Goal: Information Seeking & Learning: Check status

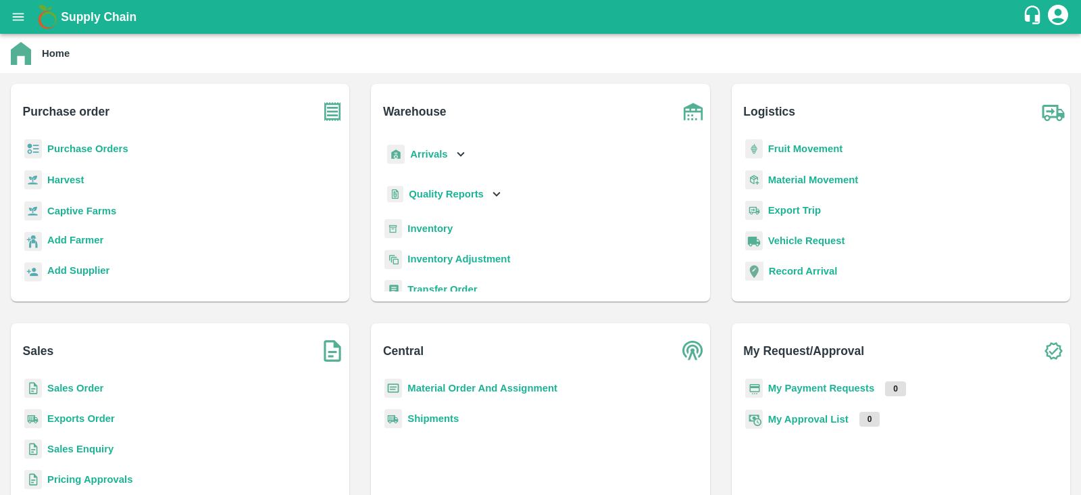
click at [84, 212] on b "Captive Farms" at bounding box center [81, 210] width 69 height 11
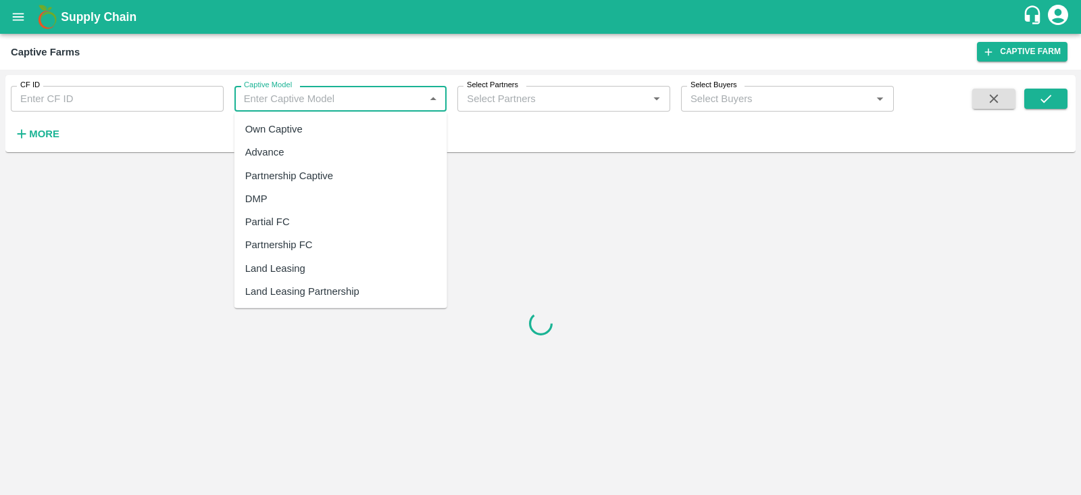
click at [338, 99] on input "Captive Model" at bounding box center [330, 99] width 182 height 18
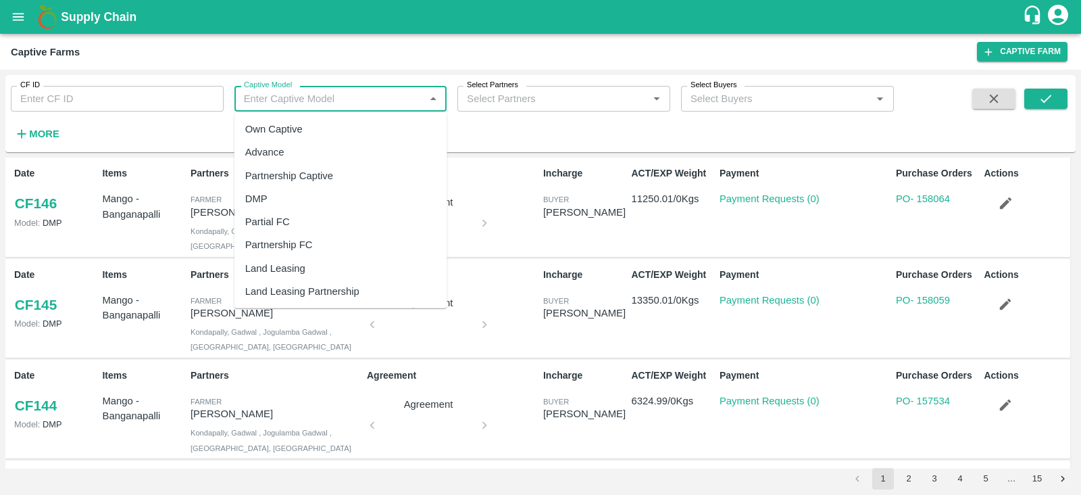
click at [303, 268] on div "Land Leasing" at bounding box center [275, 268] width 60 height 15
type input "Land Leasing"
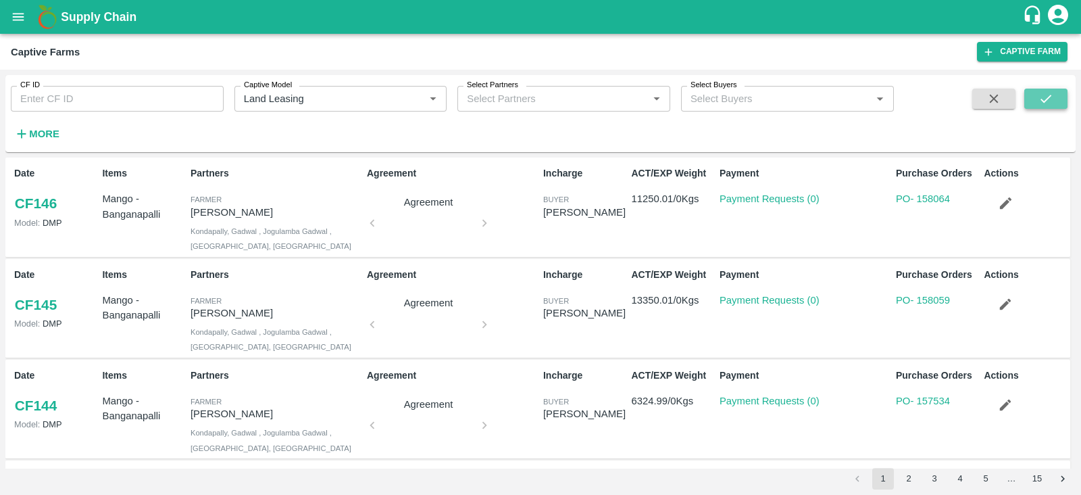
click at [1053, 97] on button "submit" at bounding box center [1045, 99] width 43 height 20
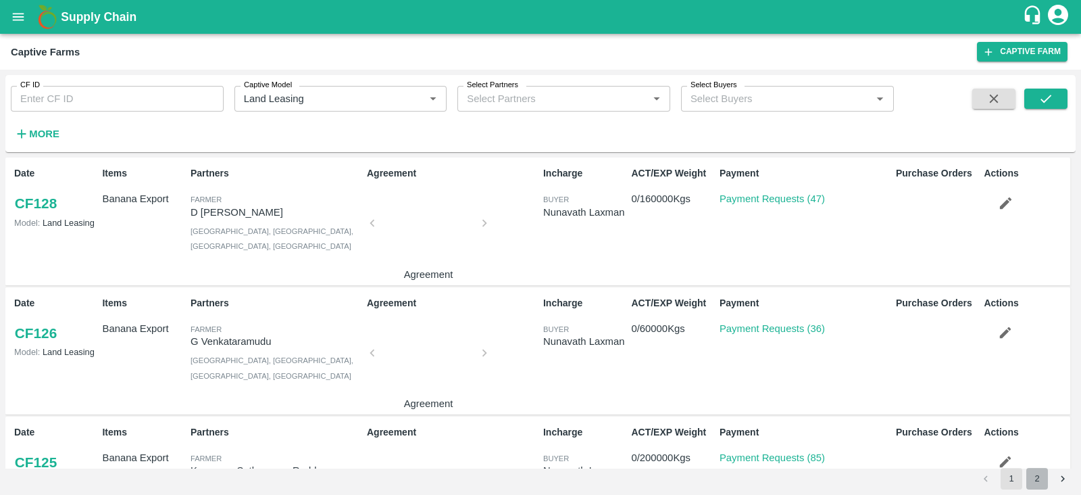
click at [1033, 481] on button "2" at bounding box center [1037, 479] width 22 height 22
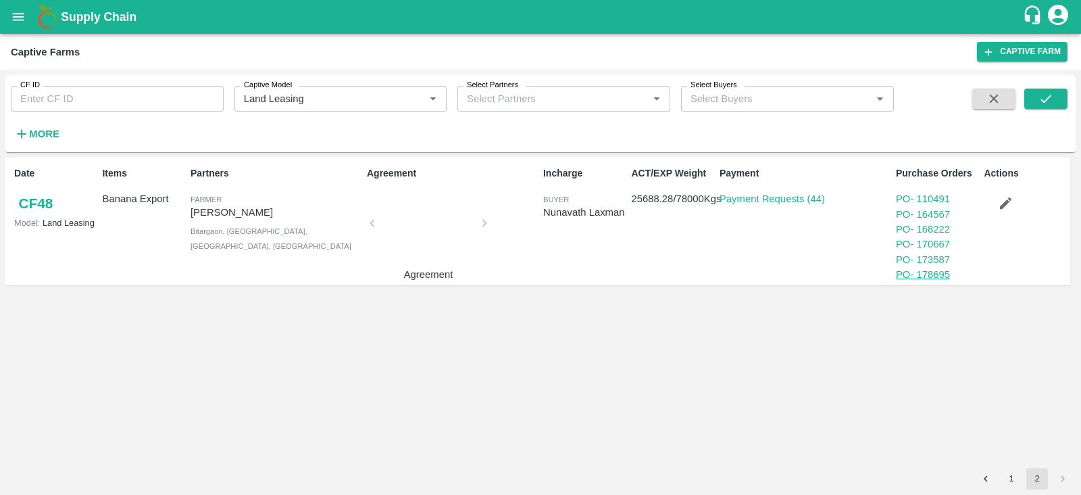
click at [943, 277] on link "PO - 178695" at bounding box center [923, 274] width 54 height 11
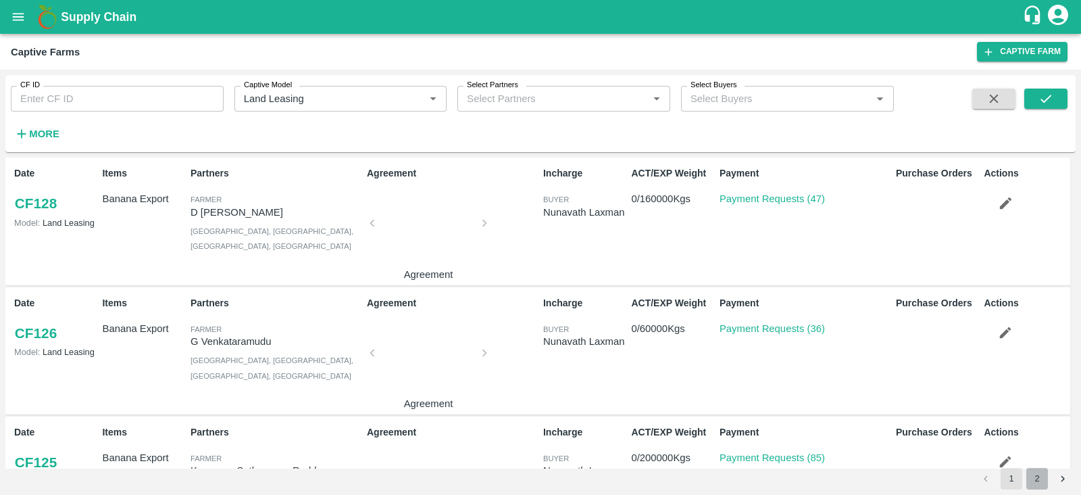
click at [1043, 482] on button "2" at bounding box center [1037, 479] width 22 height 22
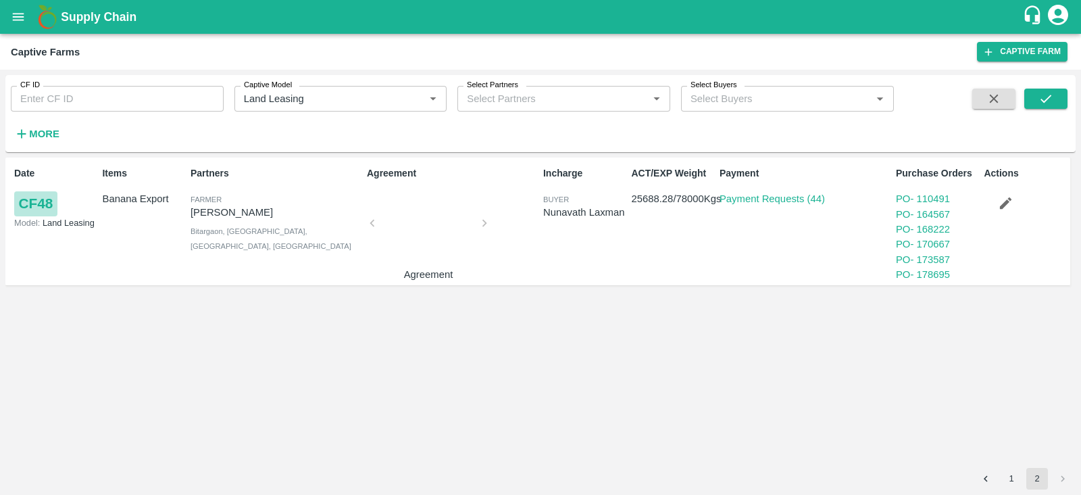
click at [39, 205] on link "CF 48" at bounding box center [35, 203] width 43 height 24
click at [944, 276] on link "PO - 178695" at bounding box center [923, 274] width 54 height 11
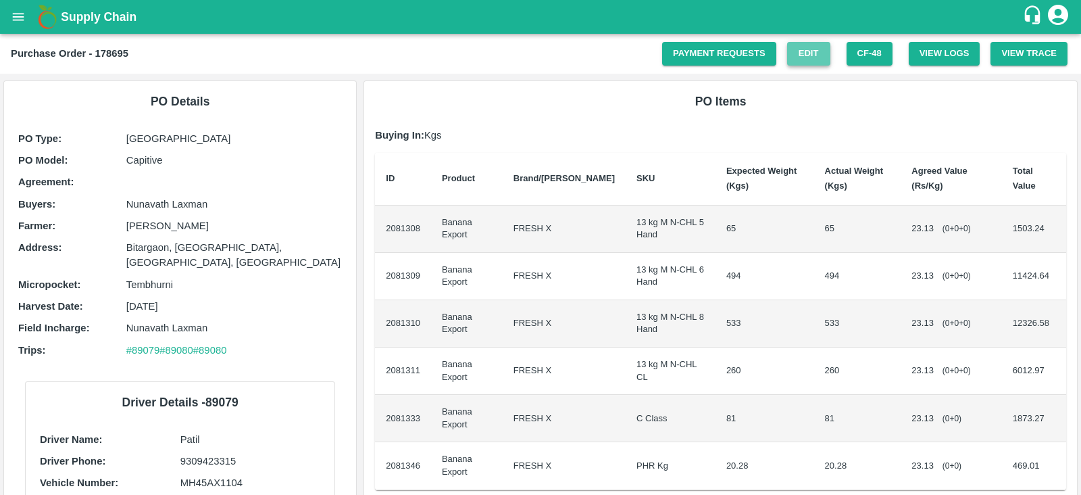
click at [807, 59] on link "Edit" at bounding box center [808, 54] width 43 height 24
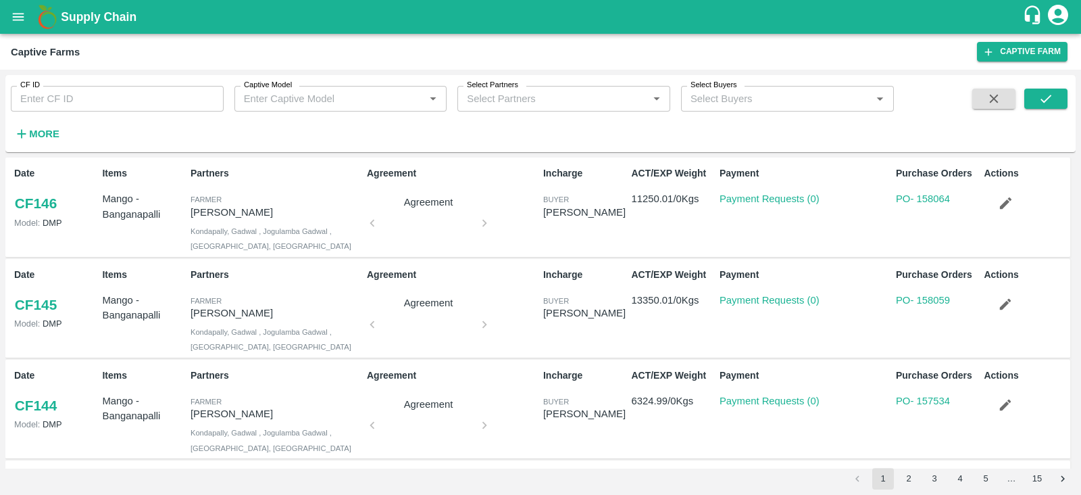
click at [345, 107] on div "Captive Model   *" at bounding box center [340, 99] width 213 height 26
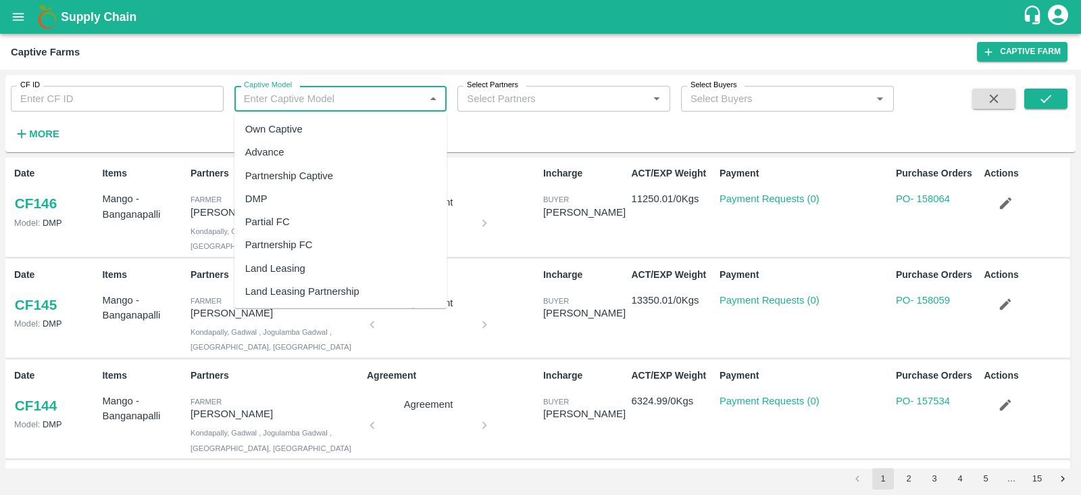
click at [291, 276] on div "Land Leasing" at bounding box center [340, 268] width 213 height 23
type input "Land Leasing"
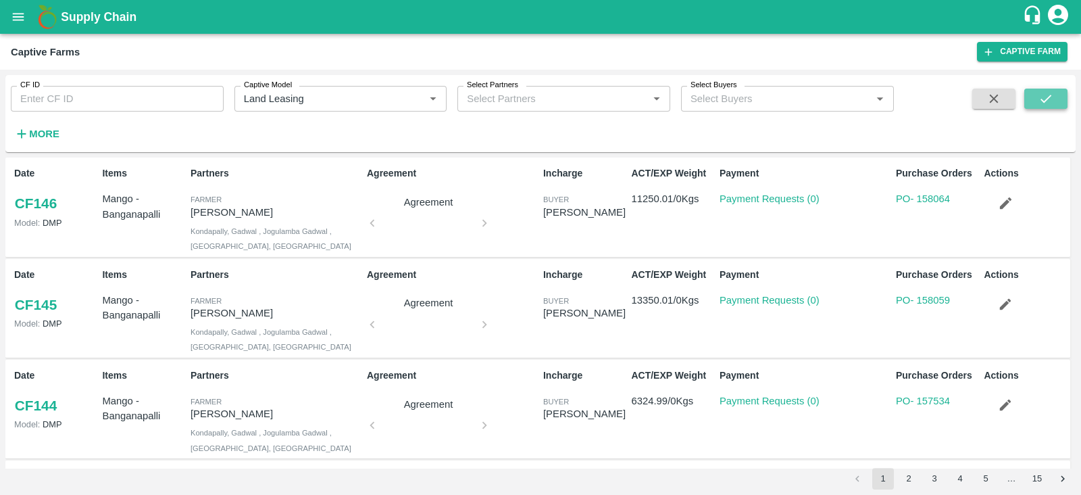
click at [1049, 97] on icon "submit" at bounding box center [1046, 99] width 11 height 8
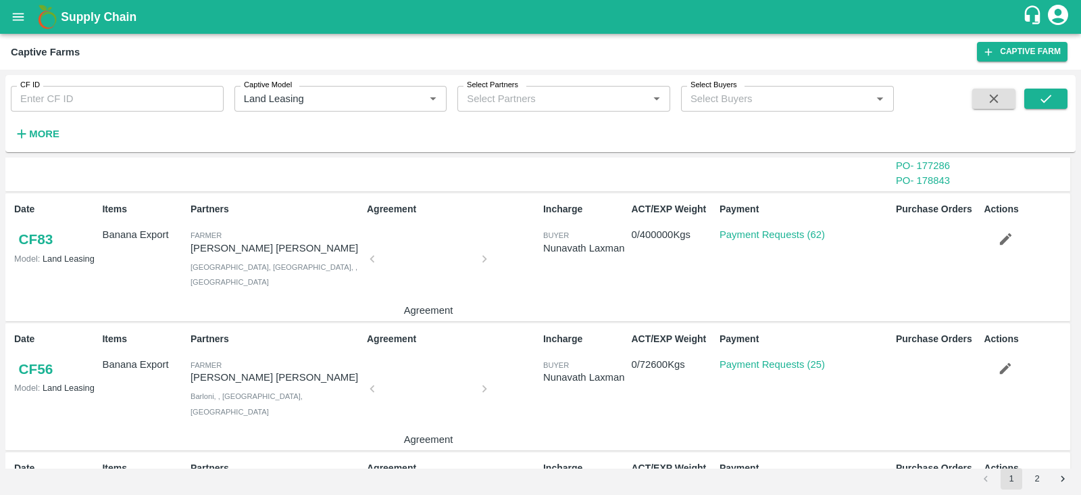
scroll to position [1536, 0]
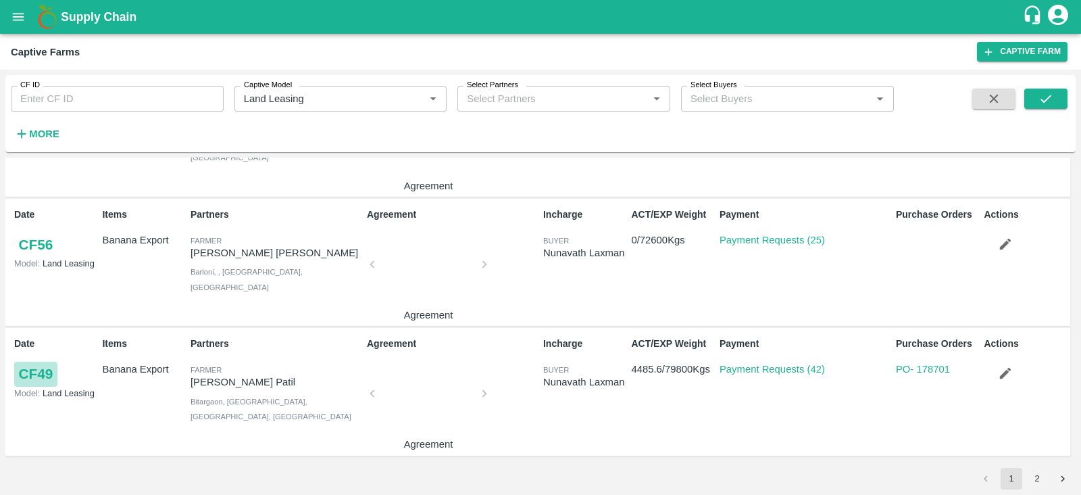
click at [41, 370] on link "CF 49" at bounding box center [35, 374] width 43 height 24
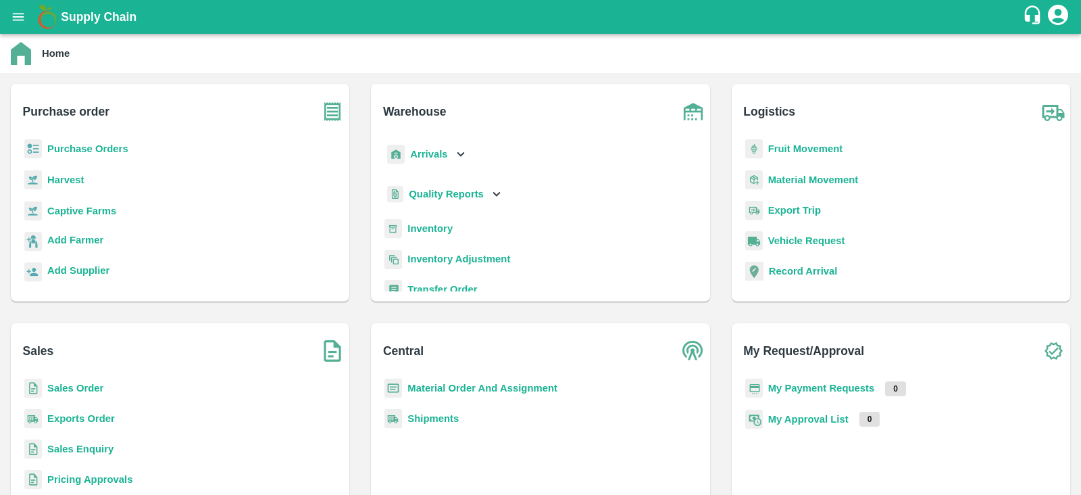
click at [80, 207] on b "Captive Farms" at bounding box center [81, 210] width 69 height 11
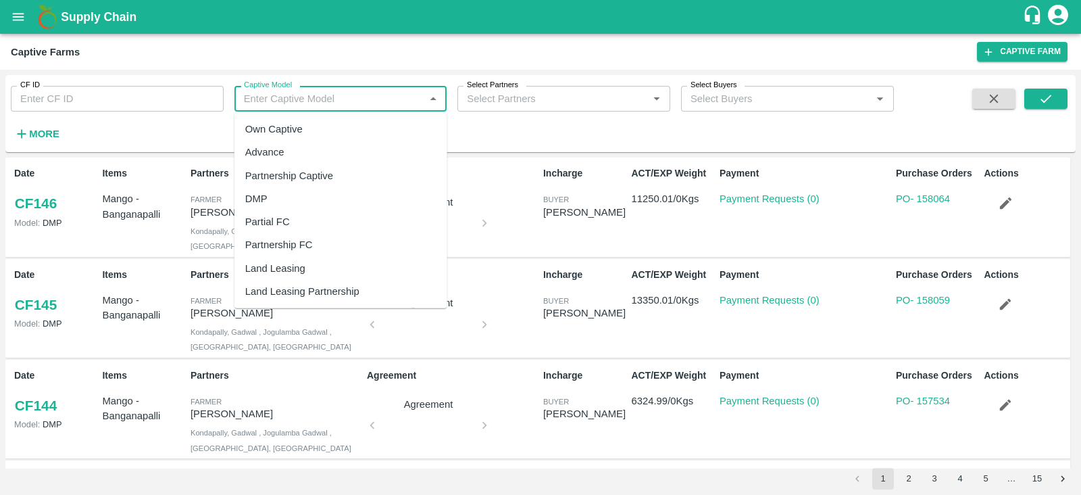
click at [361, 95] on input "Captive Model" at bounding box center [330, 99] width 182 height 18
click at [287, 262] on div "Land Leasing" at bounding box center [275, 268] width 60 height 15
type input "Land Leasing"
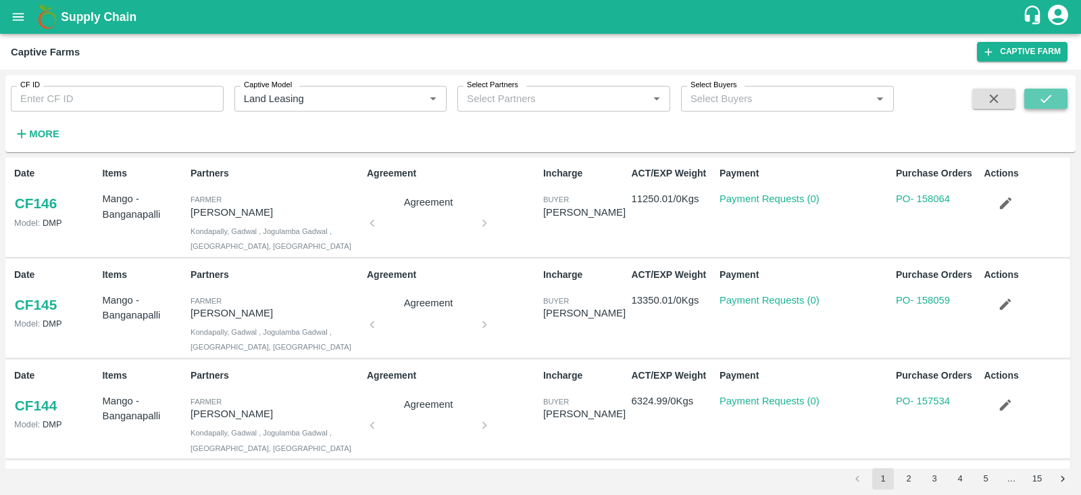
click at [1042, 99] on icon "submit" at bounding box center [1046, 98] width 15 height 15
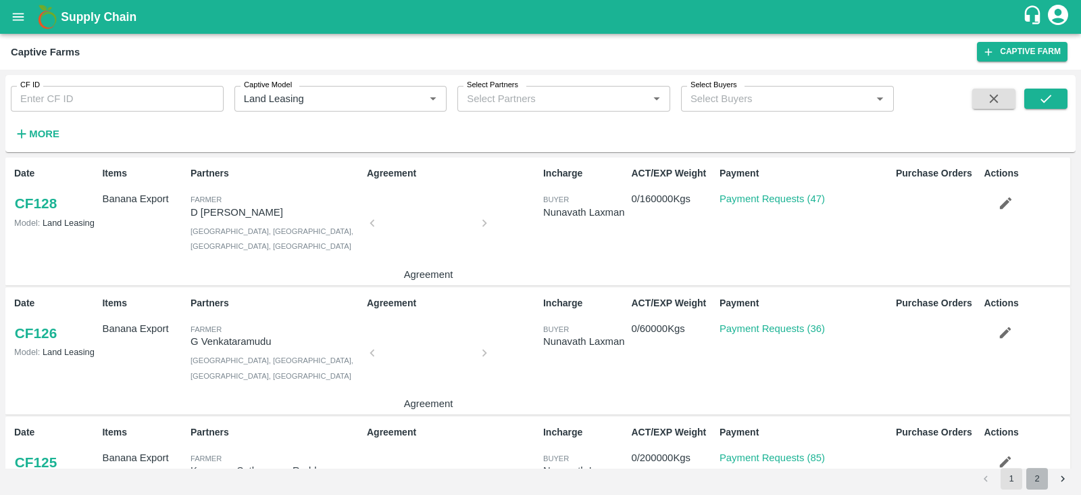
click at [1032, 477] on button "2" at bounding box center [1037, 479] width 22 height 22
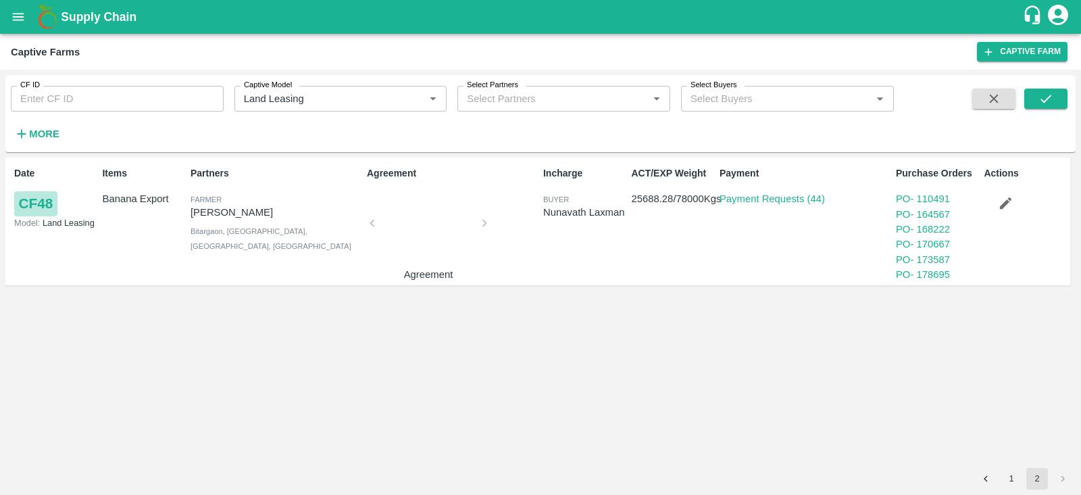
click at [48, 201] on link "CF 48" at bounding box center [35, 203] width 43 height 24
click at [1012, 472] on button "1" at bounding box center [1012, 479] width 22 height 22
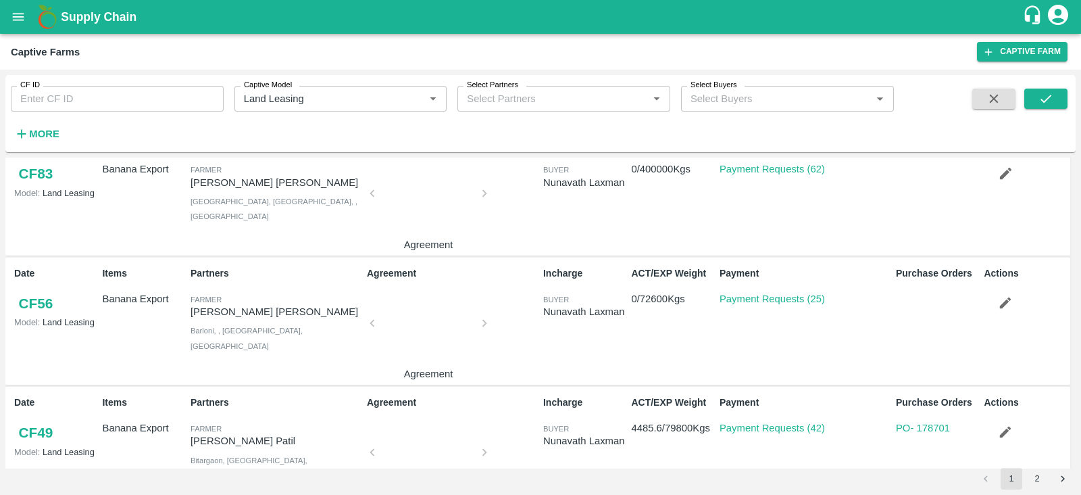
scroll to position [1536, 0]
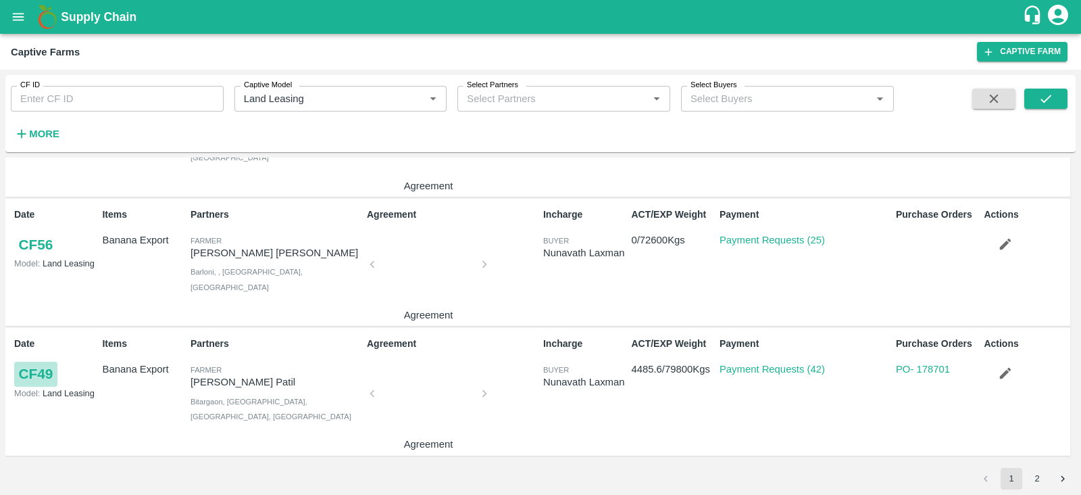
click at [34, 376] on link "CF 49" at bounding box center [35, 374] width 43 height 24
click at [51, 245] on link "CF 56" at bounding box center [35, 244] width 43 height 24
click at [932, 369] on link "PO - 178701" at bounding box center [923, 369] width 54 height 11
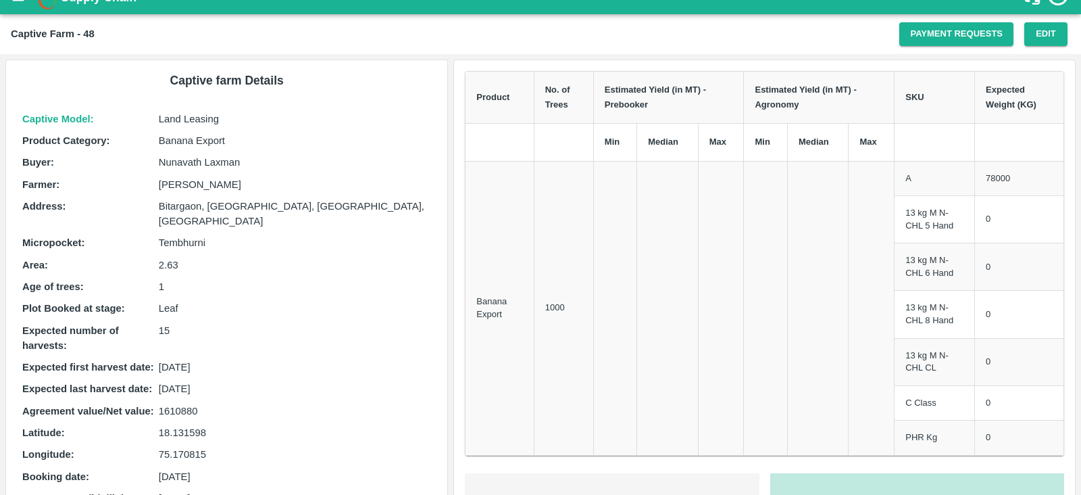
scroll to position [18, 0]
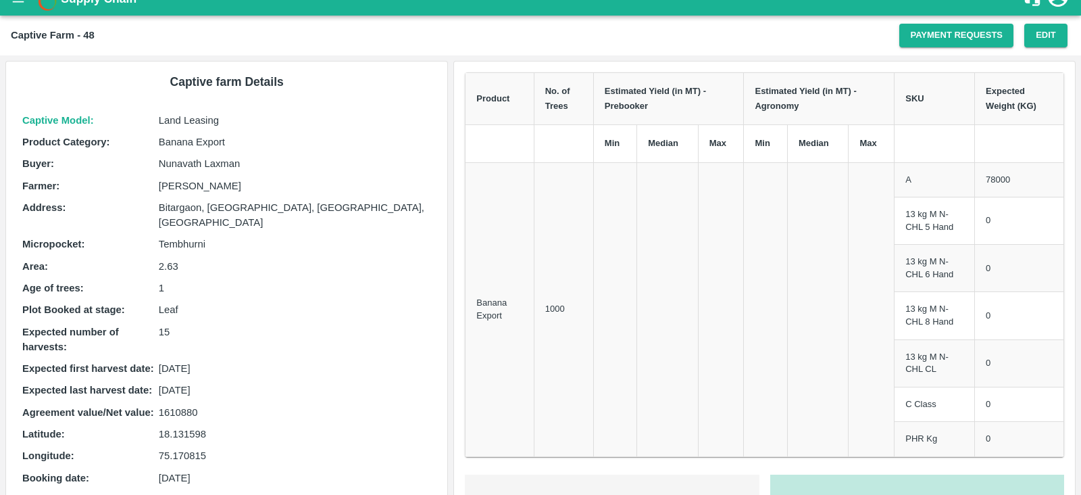
click at [159, 259] on p "2.63" at bounding box center [295, 266] width 273 height 15
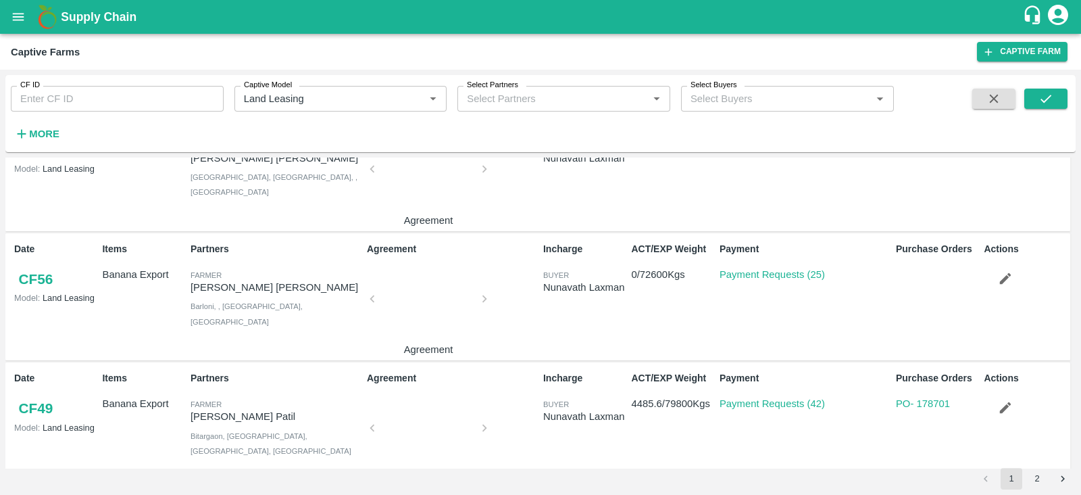
scroll to position [1536, 0]
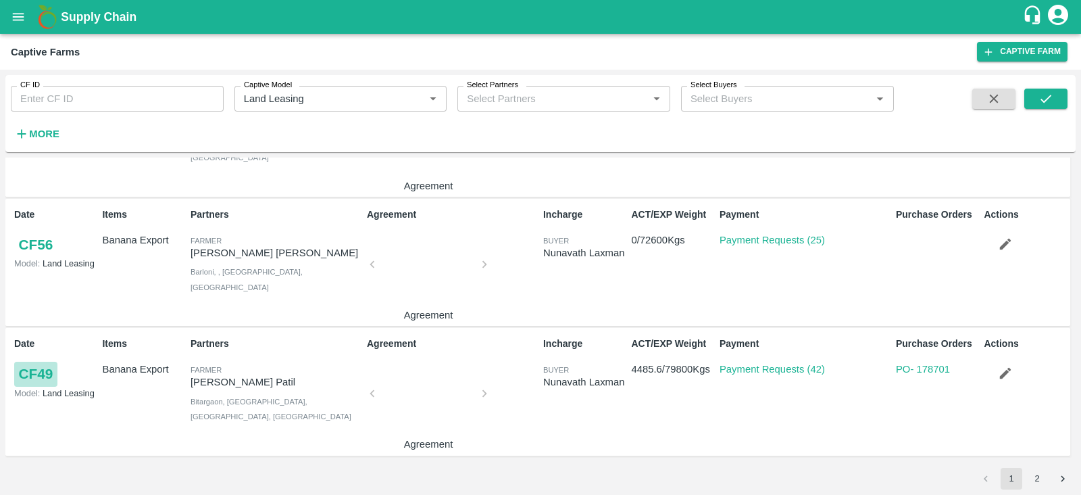
click at [27, 366] on link "CF 49" at bounding box center [35, 374] width 43 height 24
click at [1043, 476] on button "2" at bounding box center [1037, 479] width 22 height 22
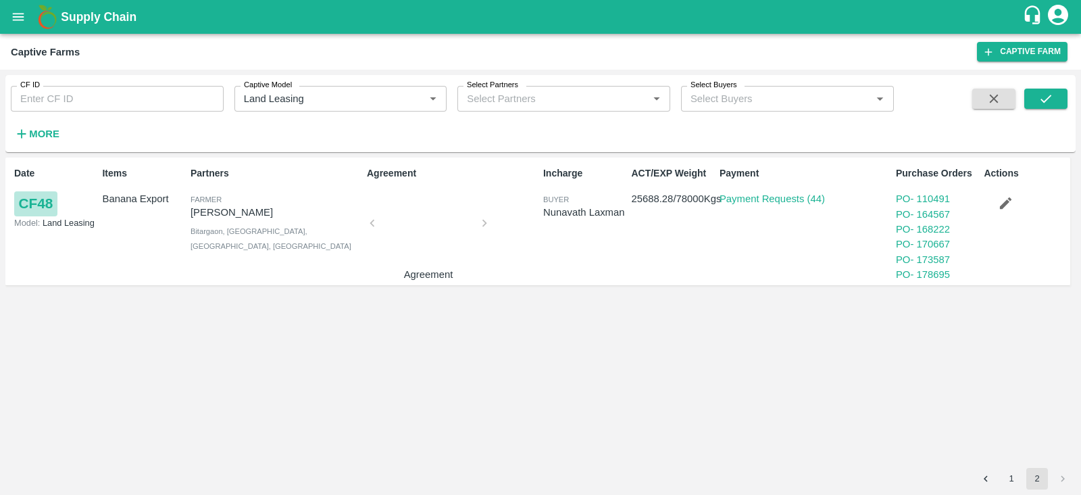
click at [36, 203] on link "CF 48" at bounding box center [35, 203] width 43 height 24
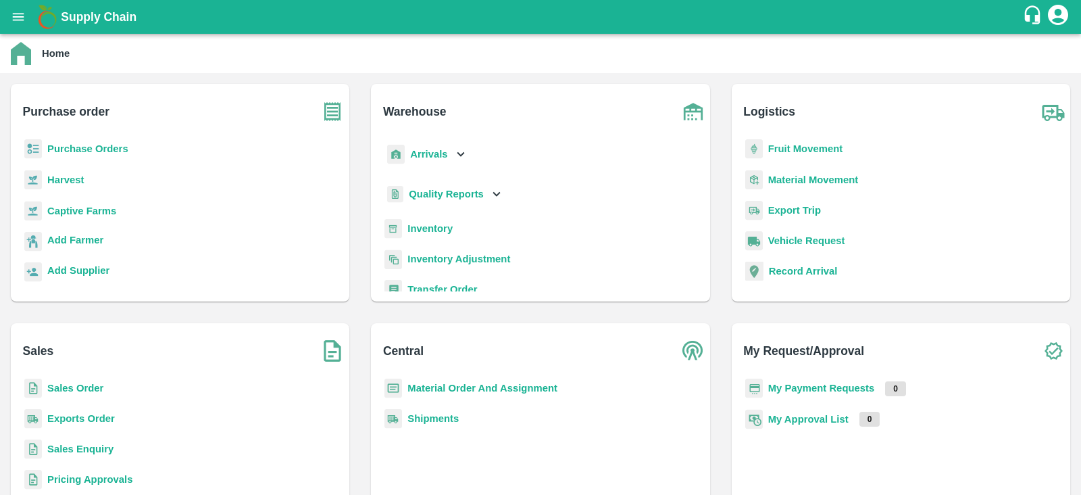
click at [99, 207] on b "Captive Farms" at bounding box center [81, 210] width 69 height 11
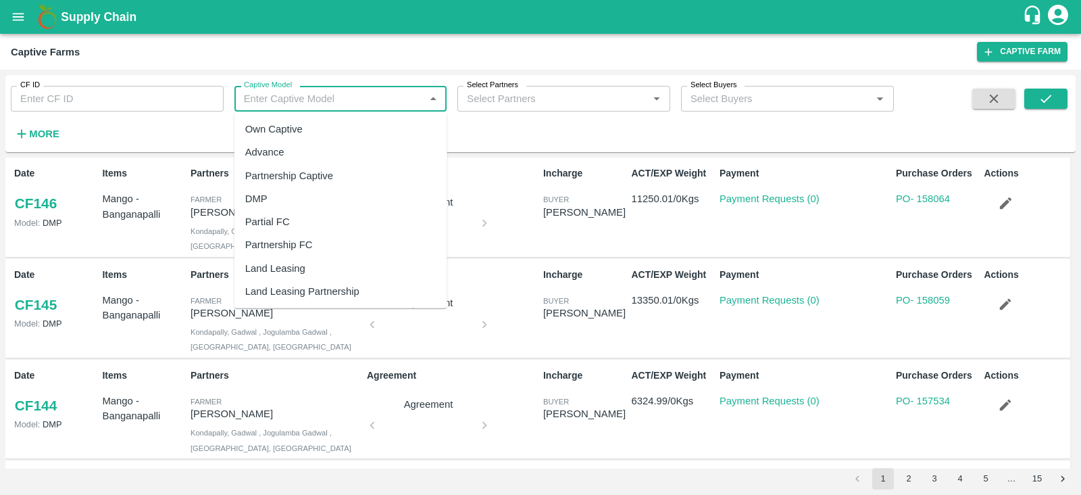
click at [308, 96] on input "Captive Model" at bounding box center [330, 99] width 182 height 18
click at [275, 272] on div "Land Leasing" at bounding box center [275, 268] width 60 height 15
type input "Land Leasing"
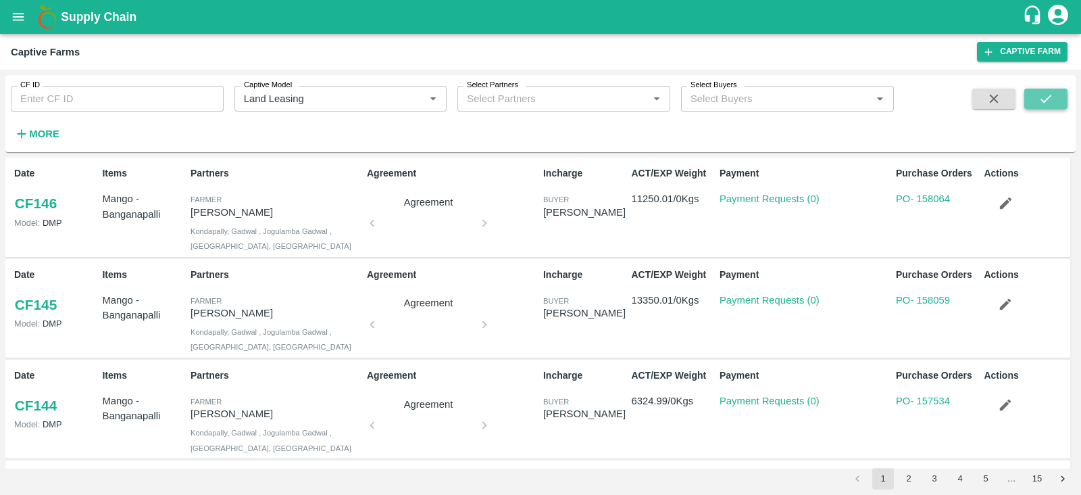
click at [1037, 99] on button "submit" at bounding box center [1045, 99] width 43 height 20
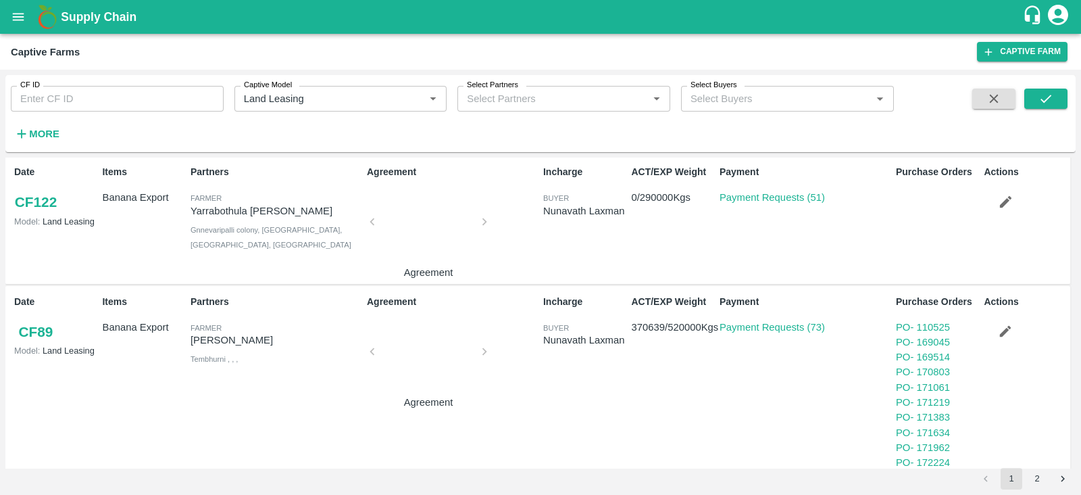
scroll to position [643, 0]
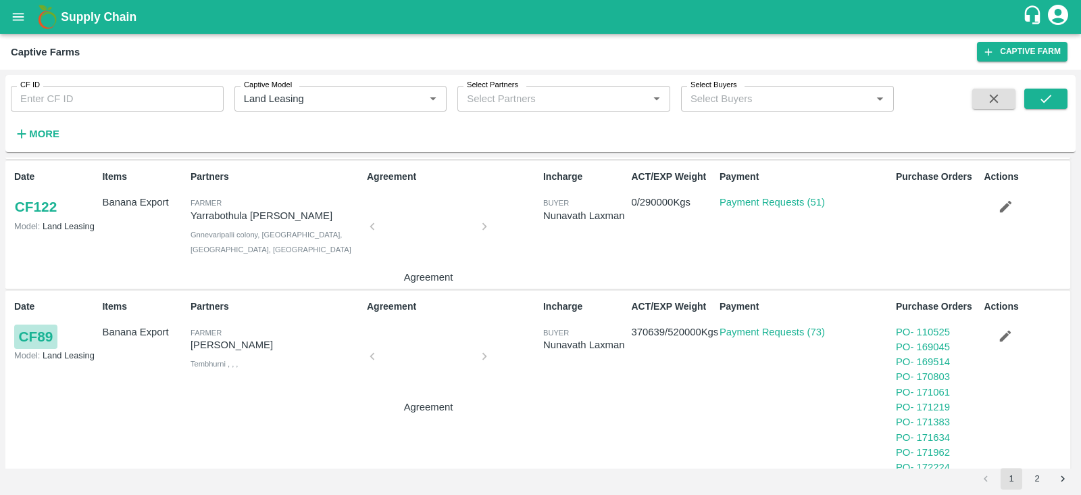
click at [47, 336] on link "CF 89" at bounding box center [35, 336] width 43 height 24
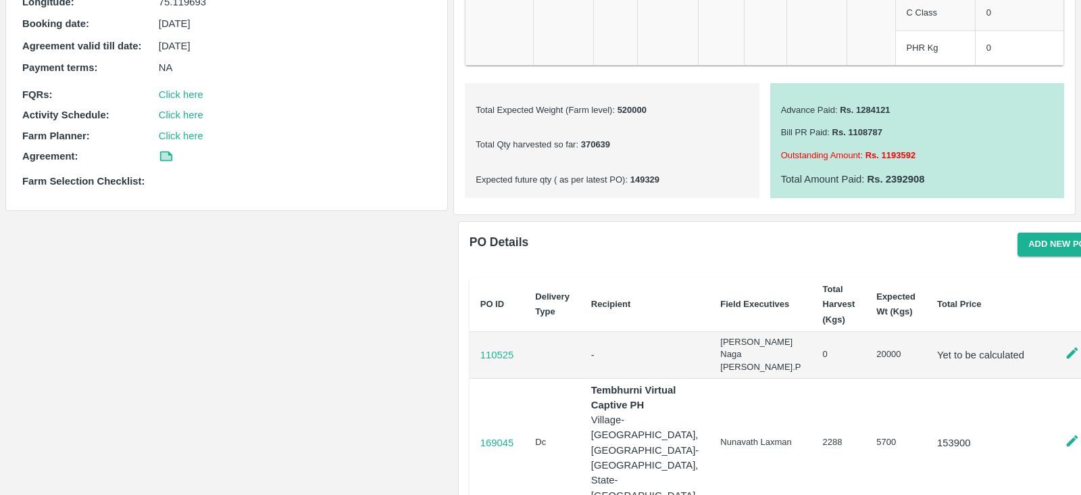
scroll to position [480, 0]
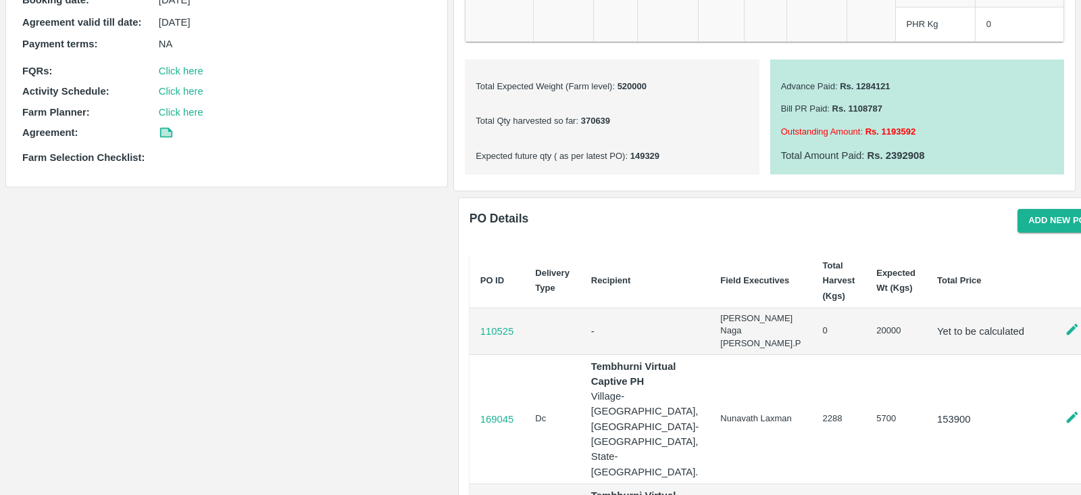
click at [659, 153] on p "Expected future qty ( as per latest PO) : 149329" at bounding box center [612, 156] width 272 height 13
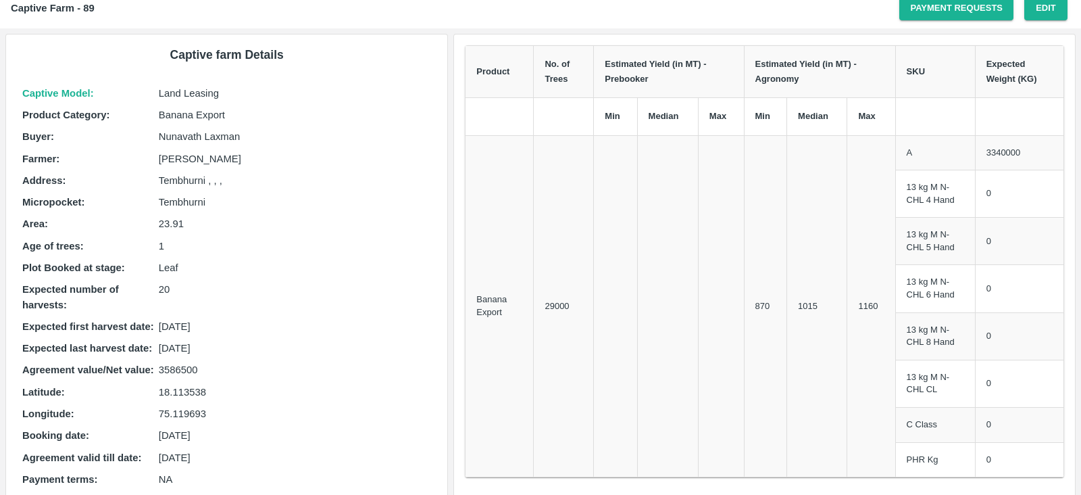
scroll to position [0, 0]
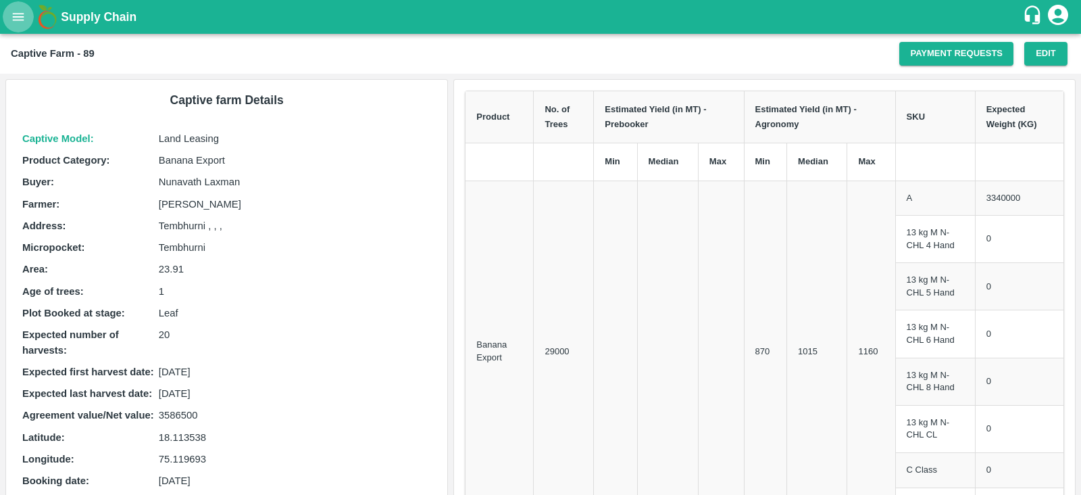
click at [20, 14] on icon "open drawer" at bounding box center [18, 16] width 11 height 7
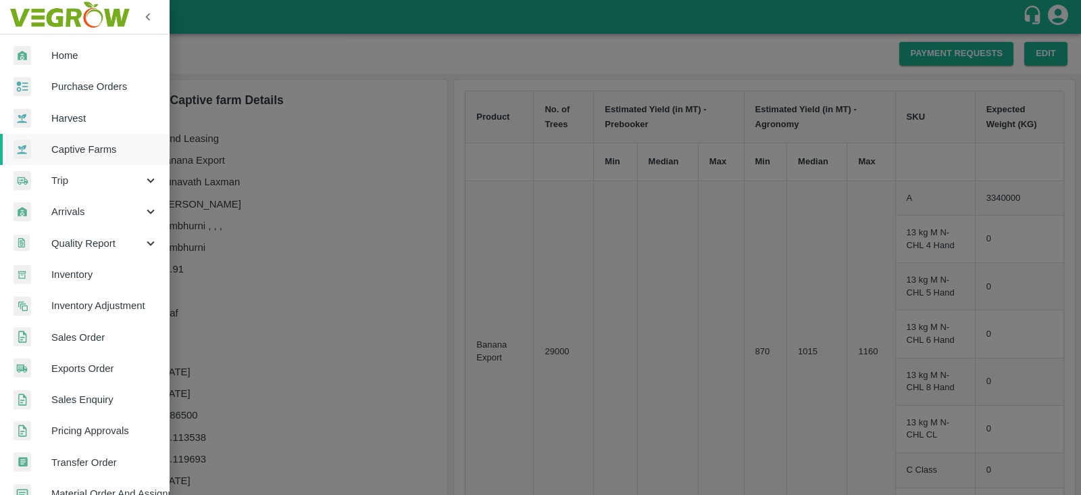
scroll to position [274, 0]
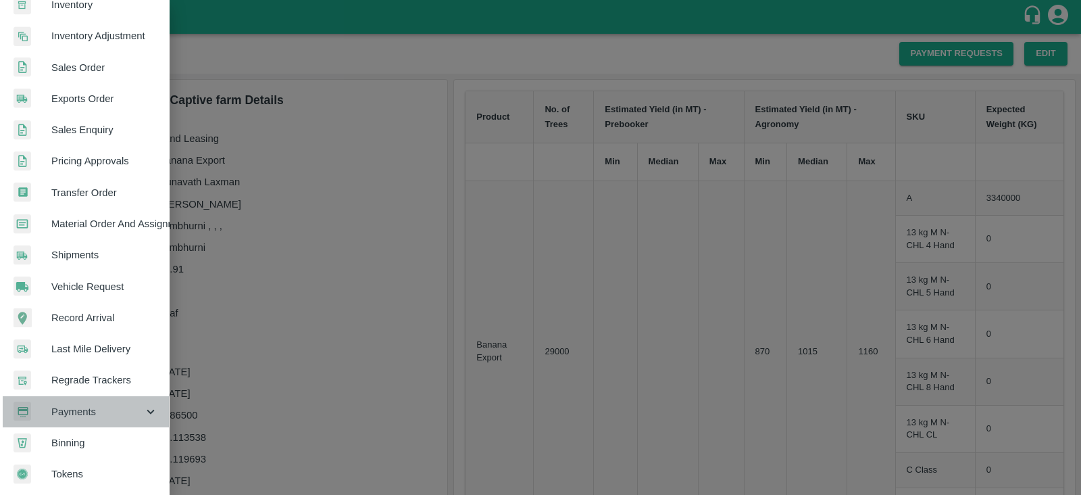
click at [97, 404] on span "Payments" at bounding box center [97, 411] width 92 height 15
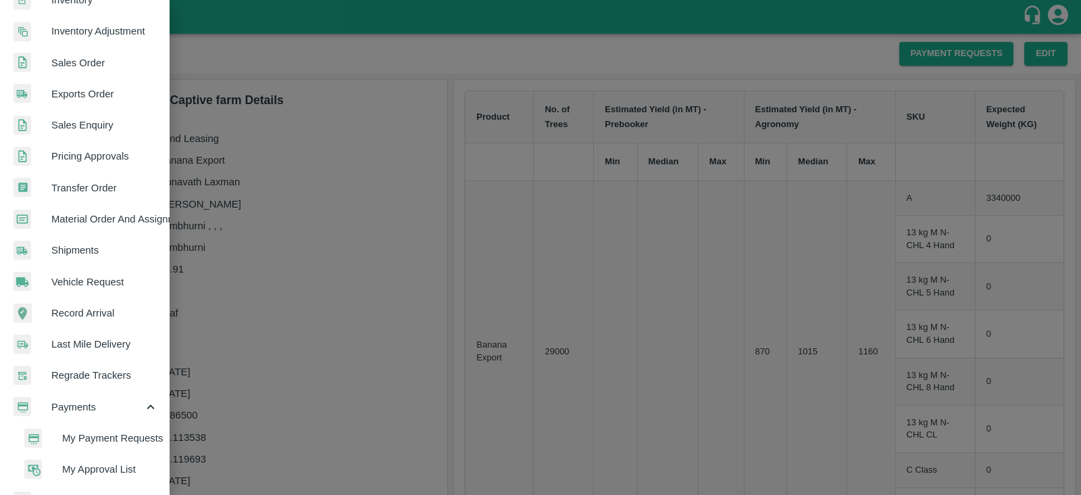
click at [117, 431] on span "My Payment Requests" at bounding box center [110, 437] width 96 height 15
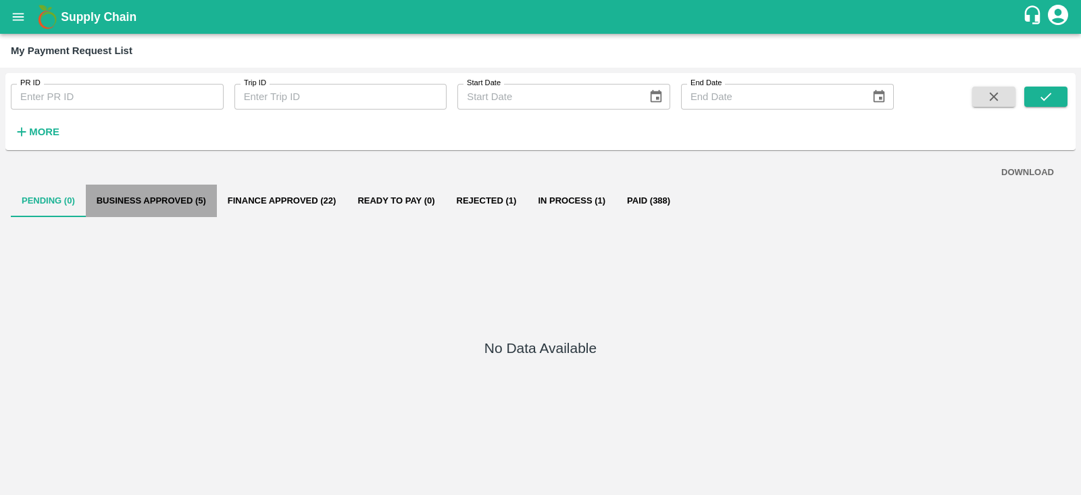
click at [176, 199] on button "Business Approved (5)" at bounding box center [151, 200] width 131 height 32
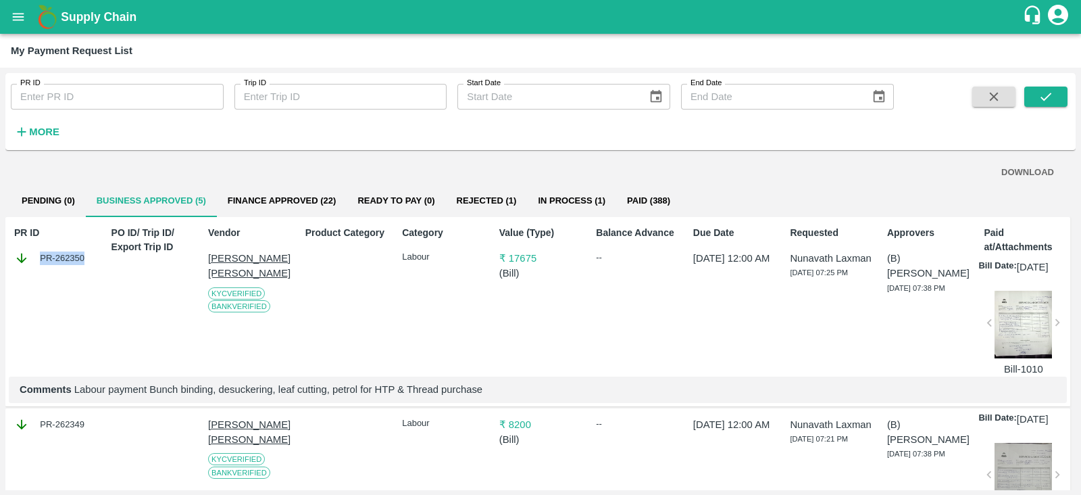
drag, startPoint x: 91, startPoint y: 257, endPoint x: 83, endPoint y: 258, distance: 7.5
click at [83, 258] on div "PR-262350" at bounding box center [55, 258] width 82 height 15
copy div "PR-262350"
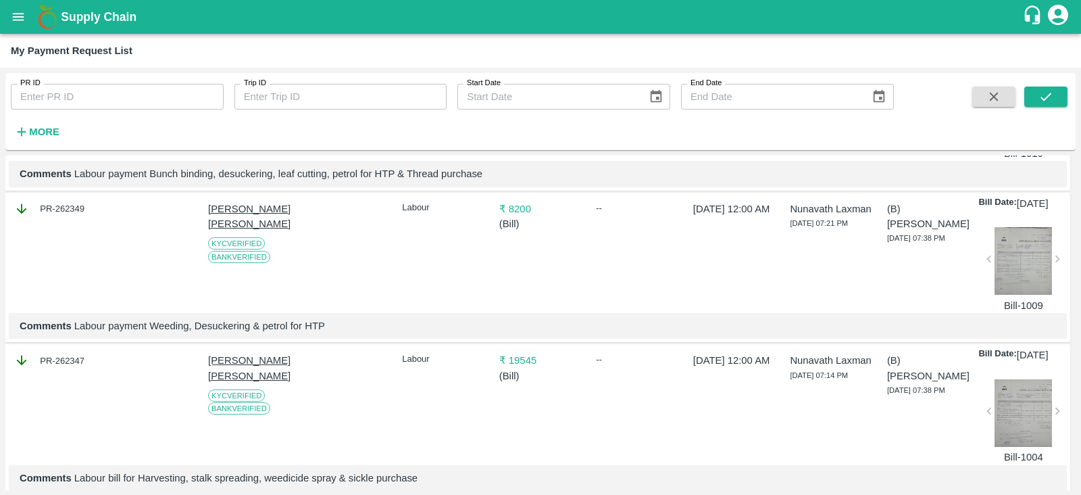
scroll to position [216, 0]
drag, startPoint x: 83, startPoint y: 222, endPoint x: 39, endPoint y: 228, distance: 44.9
click at [39, 216] on div "PR-262349" at bounding box center [55, 208] width 82 height 15
copy div "PR-262349"
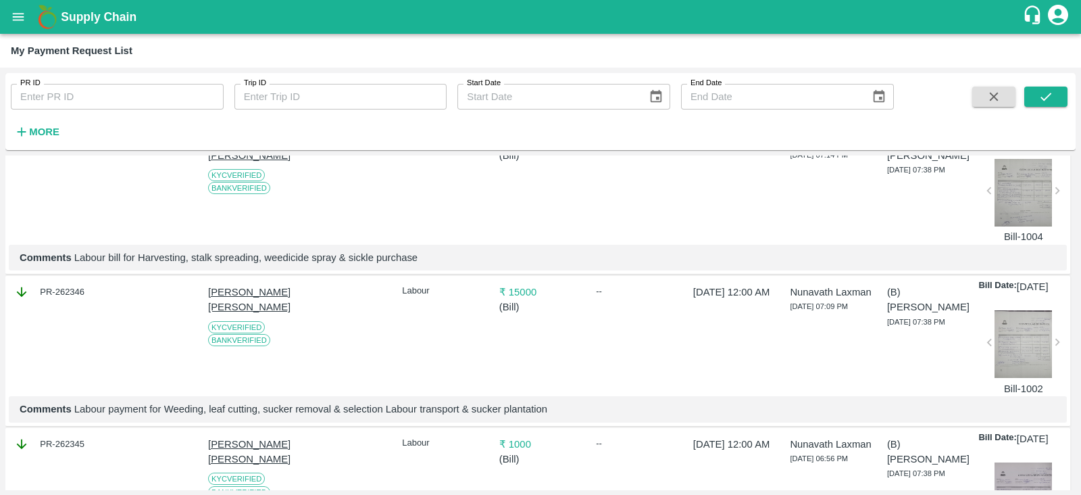
scroll to position [437, 0]
click at [83, 146] on div "PR-262347" at bounding box center [55, 138] width 82 height 15
copy div "PR-262347"
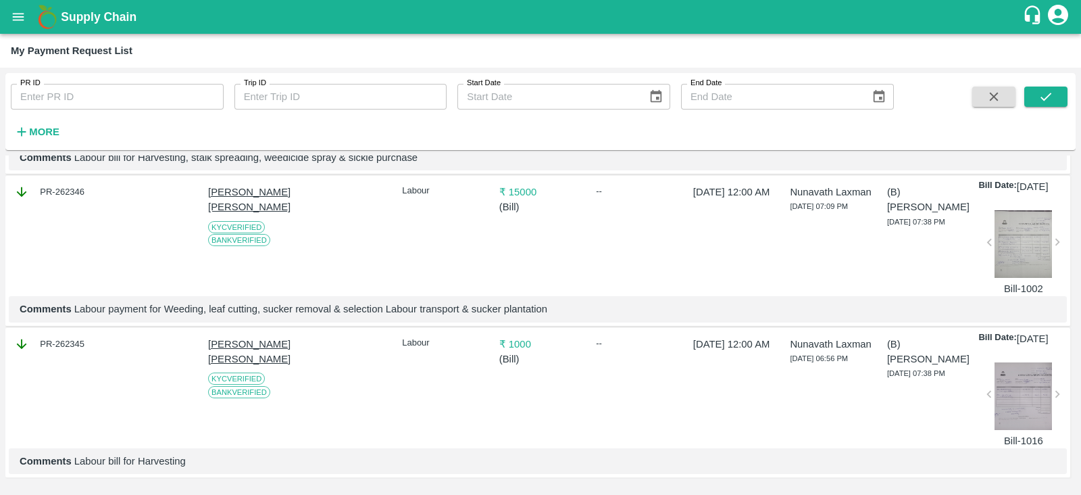
scroll to position [611, 0]
click at [82, 184] on div "PR-262346" at bounding box center [55, 191] width 82 height 15
copy div "PR-262346"
click at [84, 337] on div "PR-262345" at bounding box center [55, 344] width 82 height 15
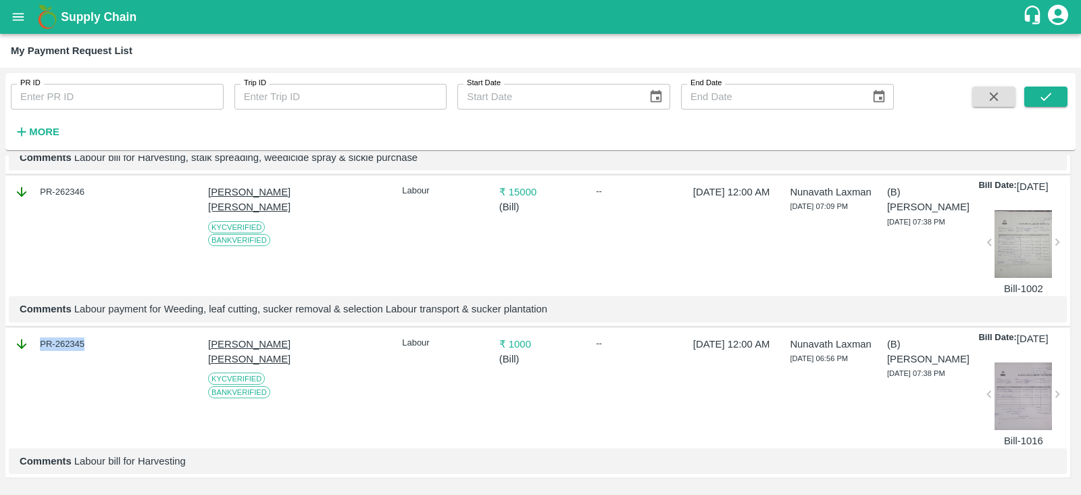
click at [84, 337] on div "PR-262345" at bounding box center [55, 344] width 82 height 15
copy div "PR-262345"
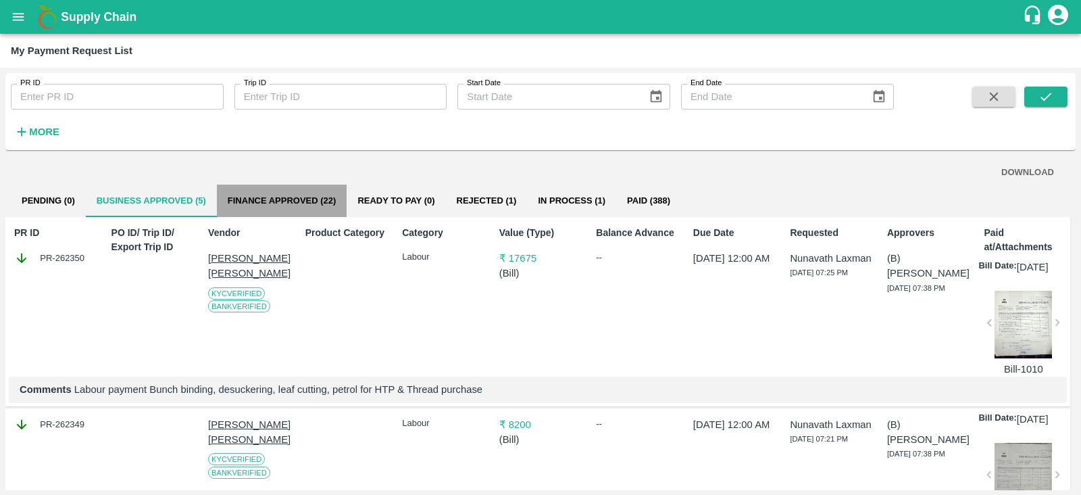
click at [307, 195] on button "Finance Approved (22)" at bounding box center [282, 200] width 130 height 32
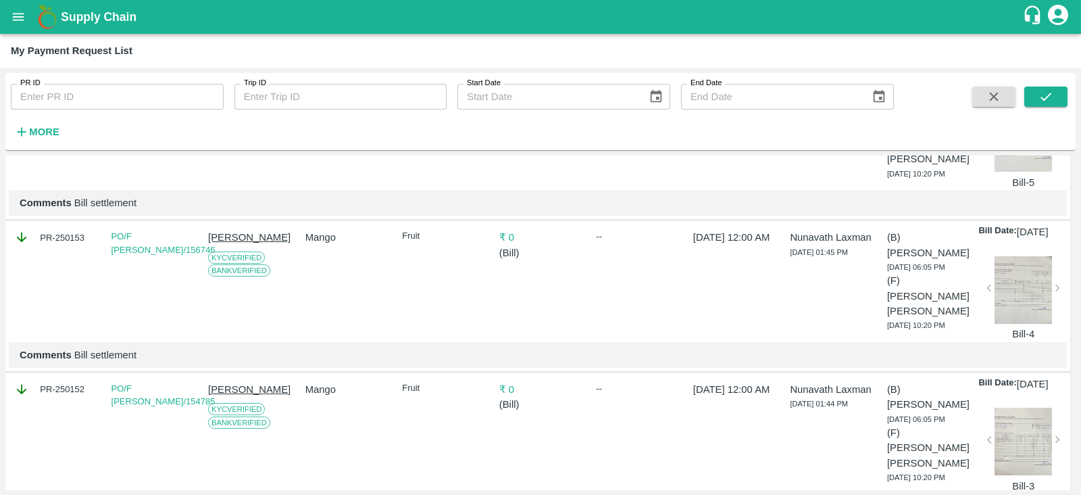
scroll to position [2314, 0]
